Goal: Check status

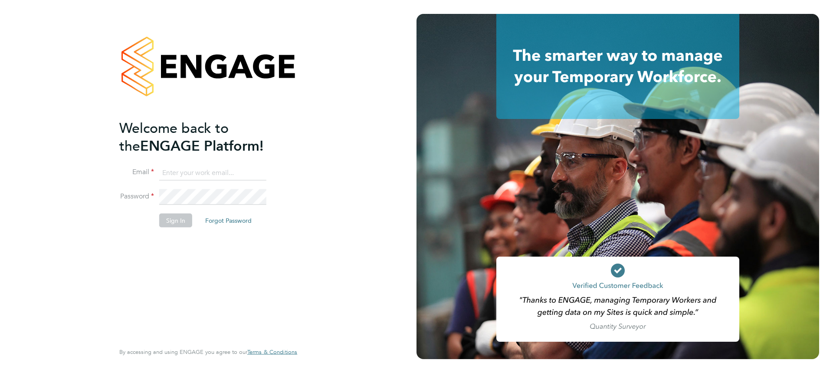
type input "[PERSON_NAME][EMAIL_ADDRESS][PERSON_NAME][DOMAIN_NAME]"
click at [178, 219] on button "Sign In" at bounding box center [175, 220] width 33 height 14
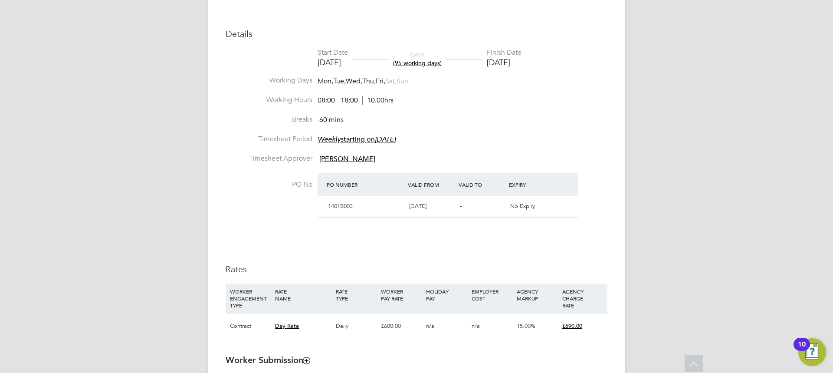
scroll to position [390, 0]
